Goal: Information Seeking & Learning: Learn about a topic

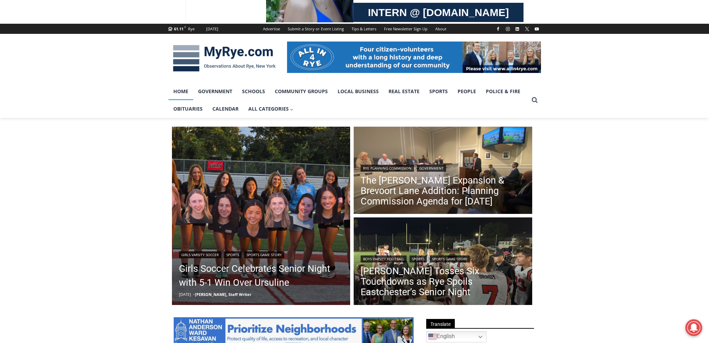
scroll to position [70, 0]
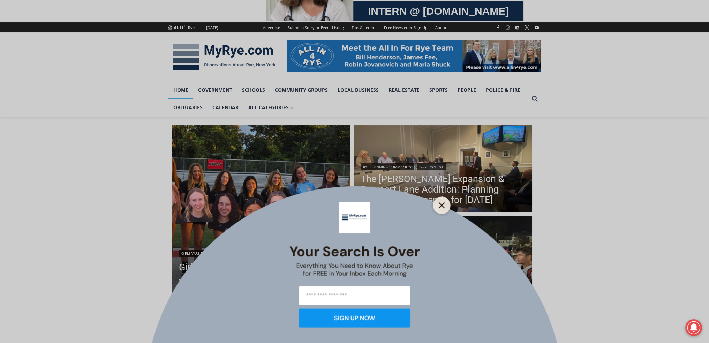
click at [446, 203] on button "Close" at bounding box center [442, 205] width 10 height 10
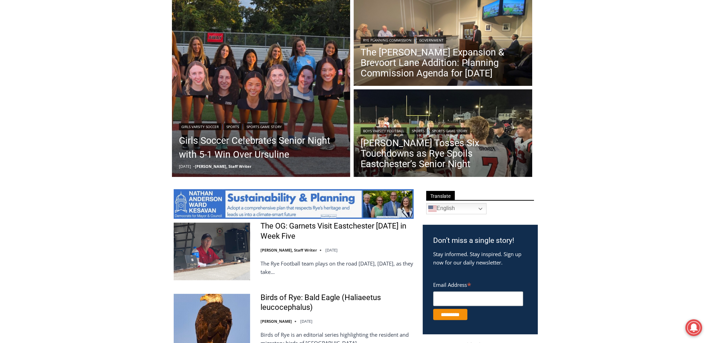
scroll to position [174, 0]
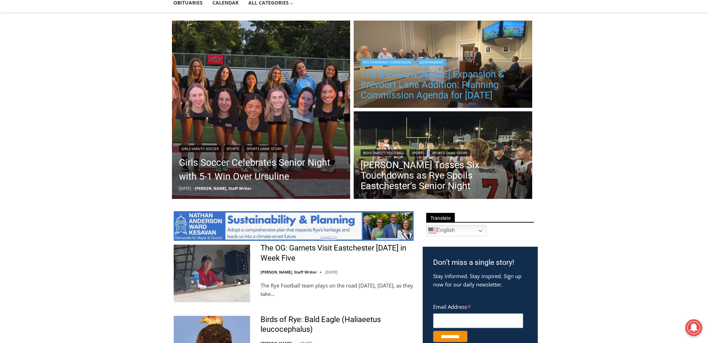
click at [443, 95] on link "The Osborn Expansion & Brevoort Lane Addition: Planning Commission Agenda for T…" at bounding box center [442, 84] width 165 height 31
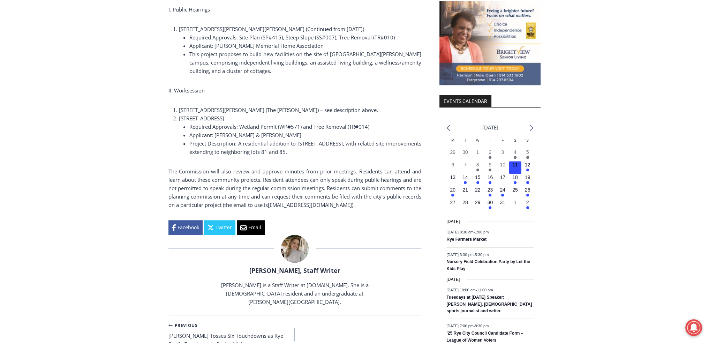
scroll to position [906, 0]
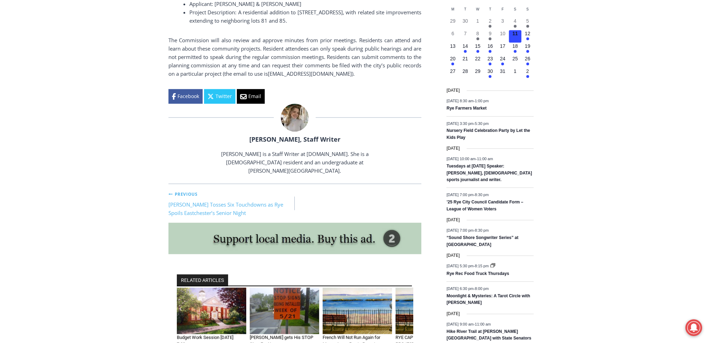
click at [211, 189] on link "Previous Previous Miller Tosses Six Touchdowns as Rye Spoils Eastchester’s Seni…" at bounding box center [231, 203] width 127 height 28
